Goal: Check status: Check status

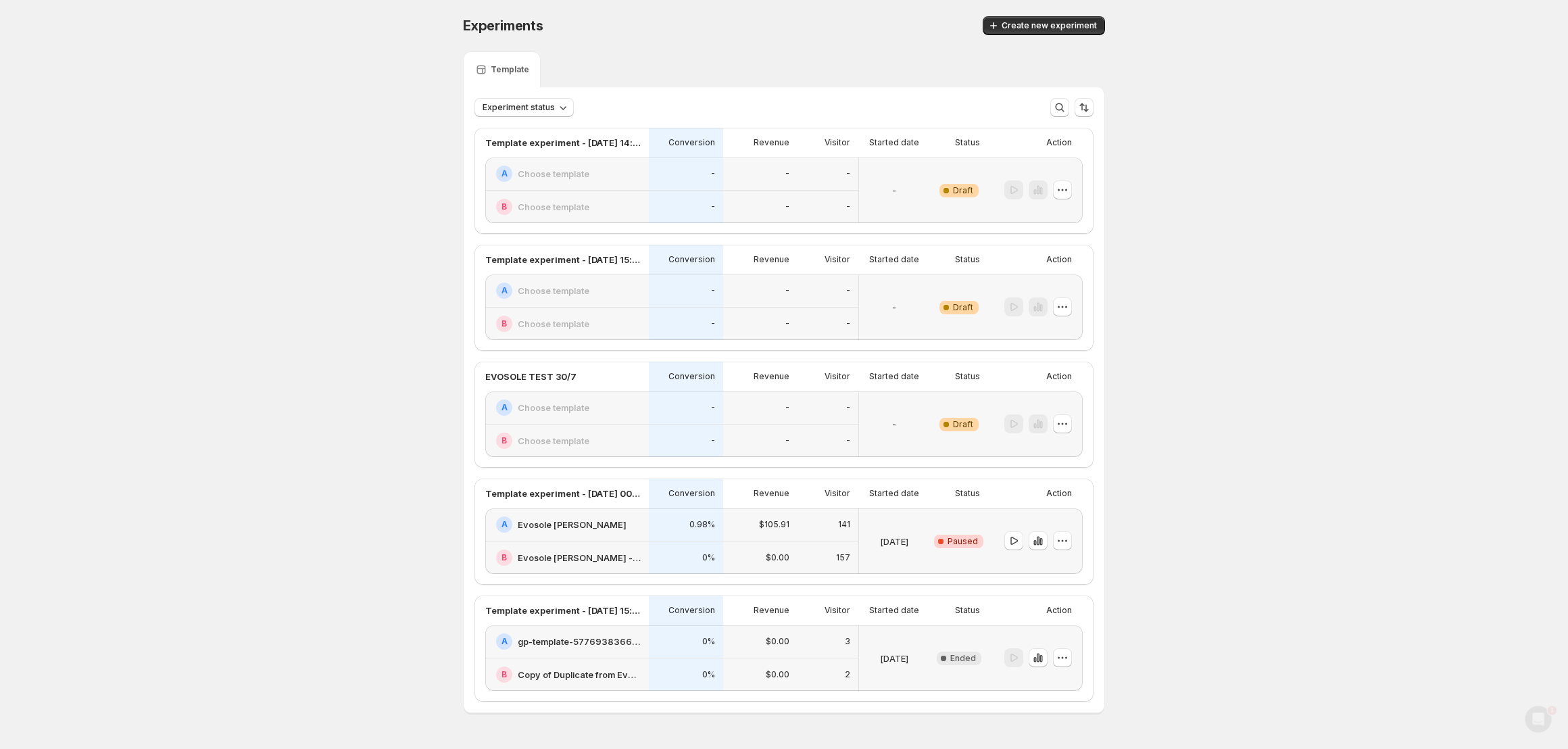
click at [627, 536] on div "A Evosole [PERSON_NAME]" at bounding box center [567, 525] width 164 height 33
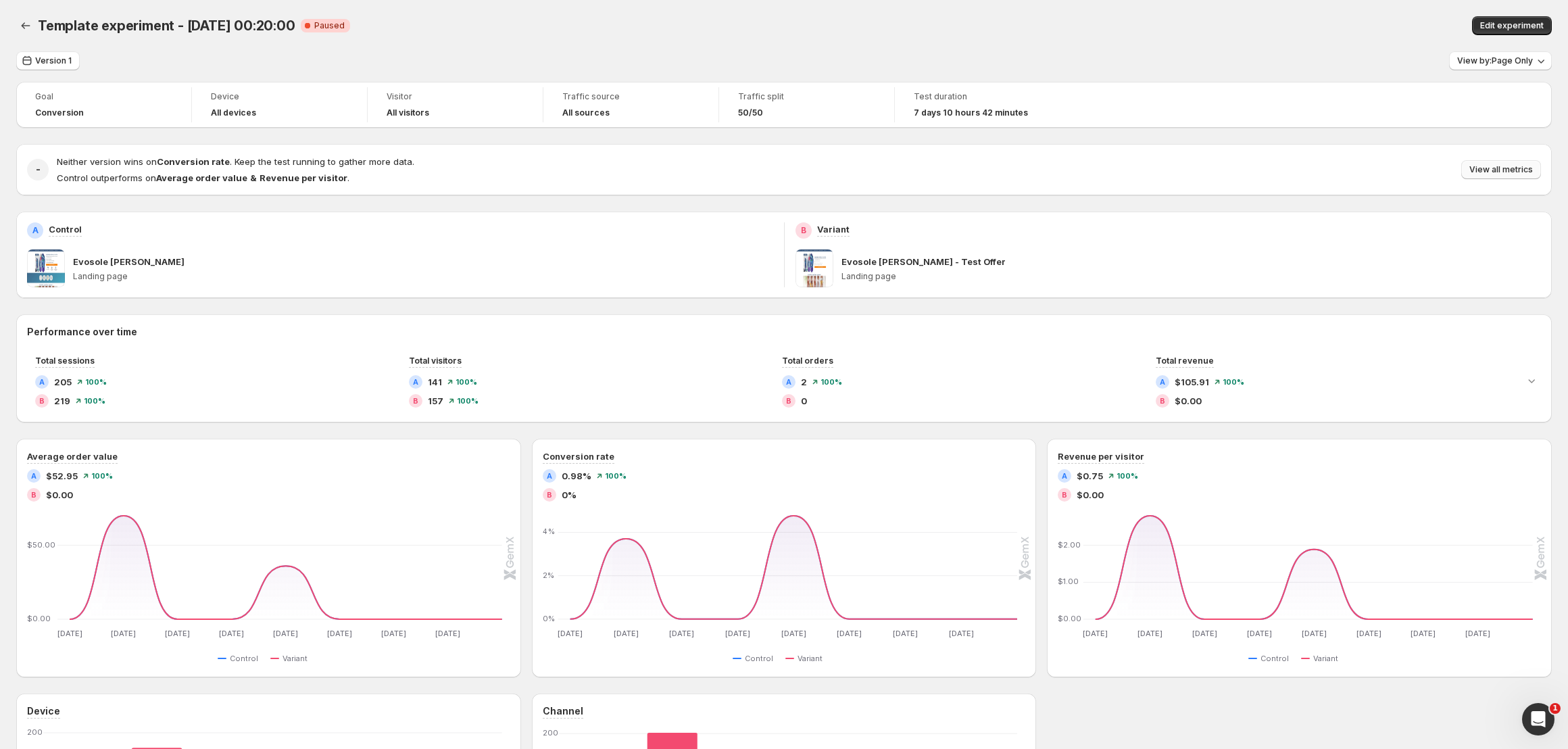
click at [1529, 169] on span "View all metrics" at bounding box center [1501, 170] width 63 height 11
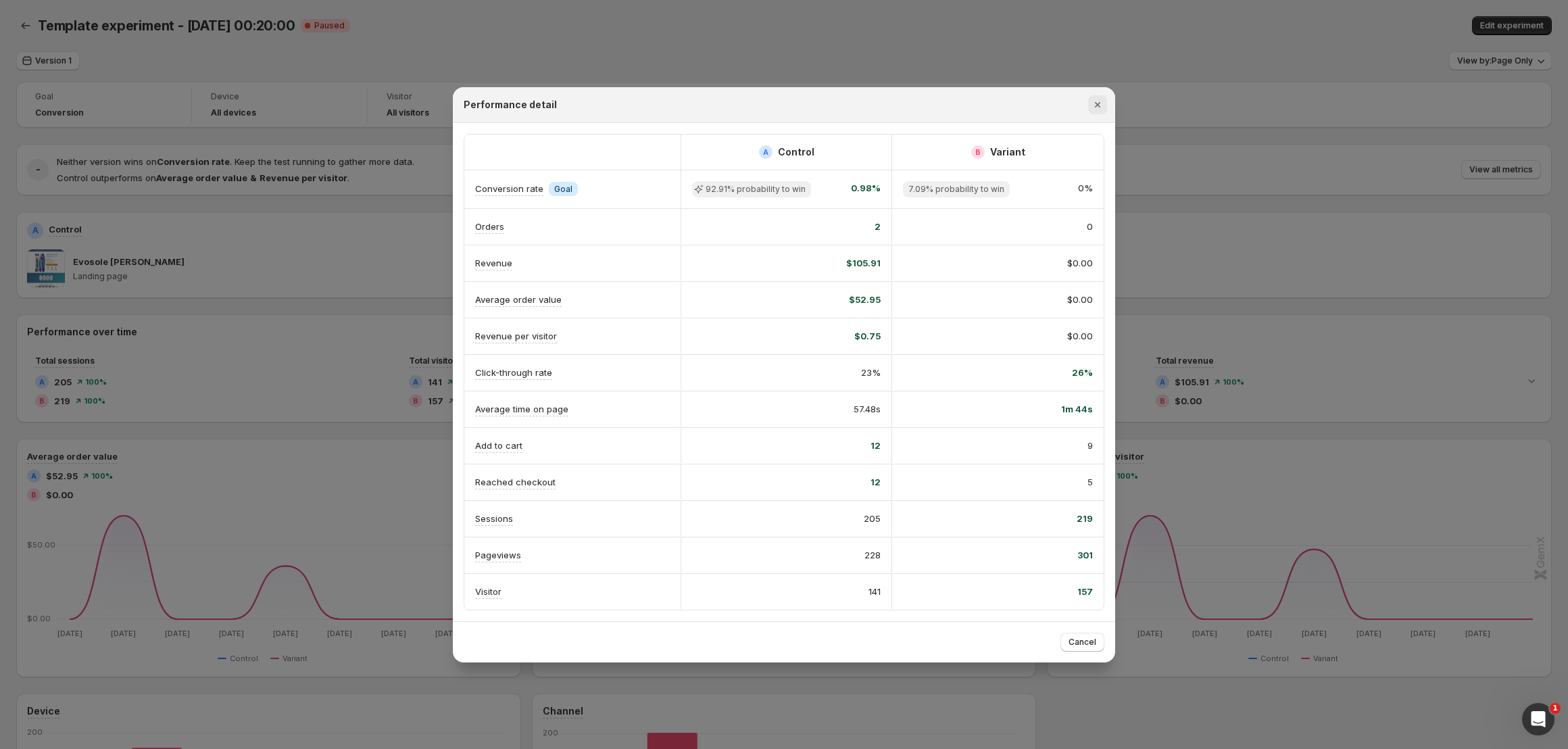
click at [1096, 109] on icon "Close" at bounding box center [1098, 105] width 13 height 13
